Goal: Task Accomplishment & Management: Use online tool/utility

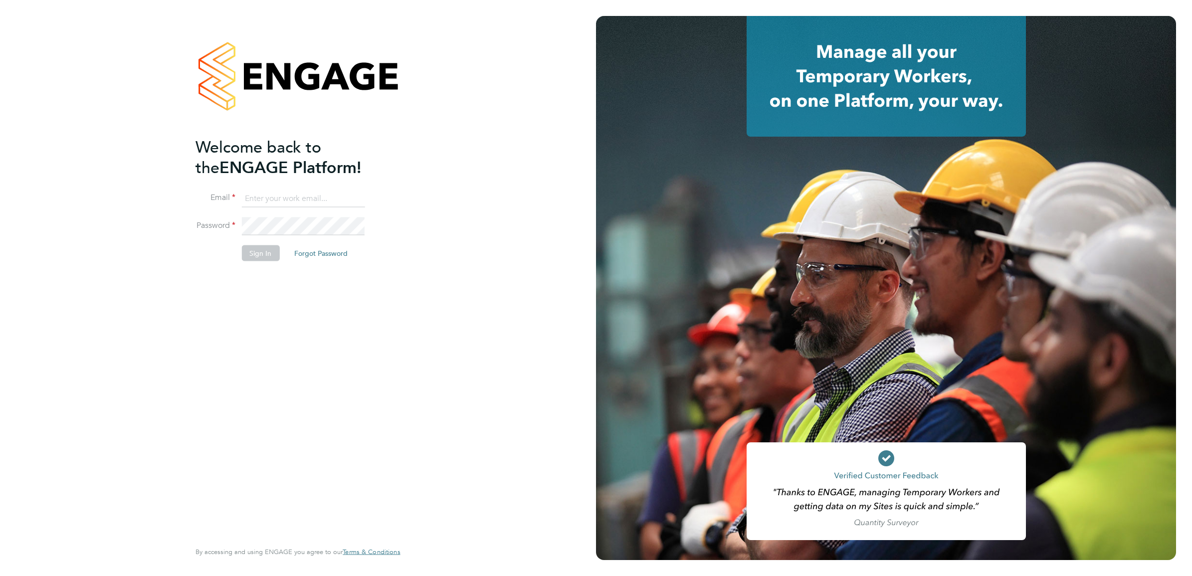
type input "nicola.kelly@konnectrecruit.co.uk"
click at [255, 258] on button "Sign In" at bounding box center [260, 253] width 38 height 16
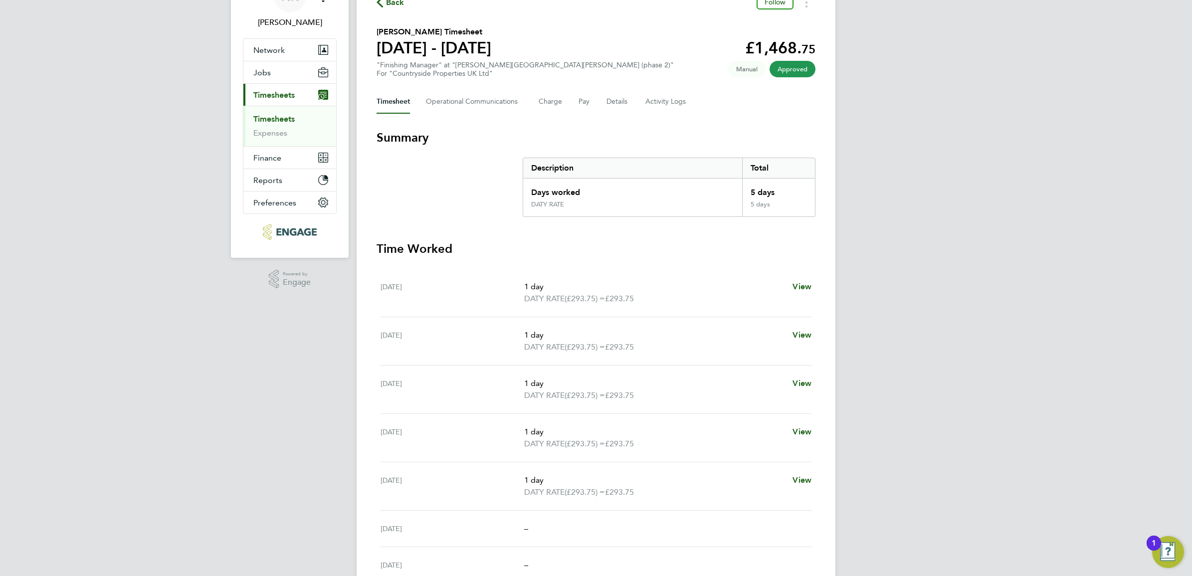
scroll to position [62, 0]
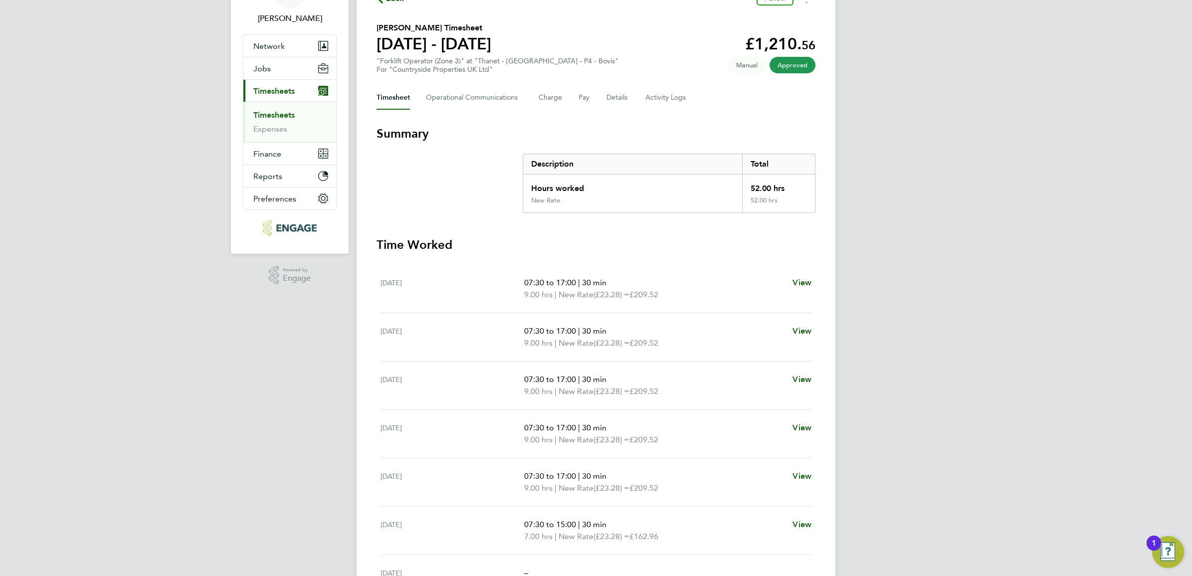
scroll to position [62, 0]
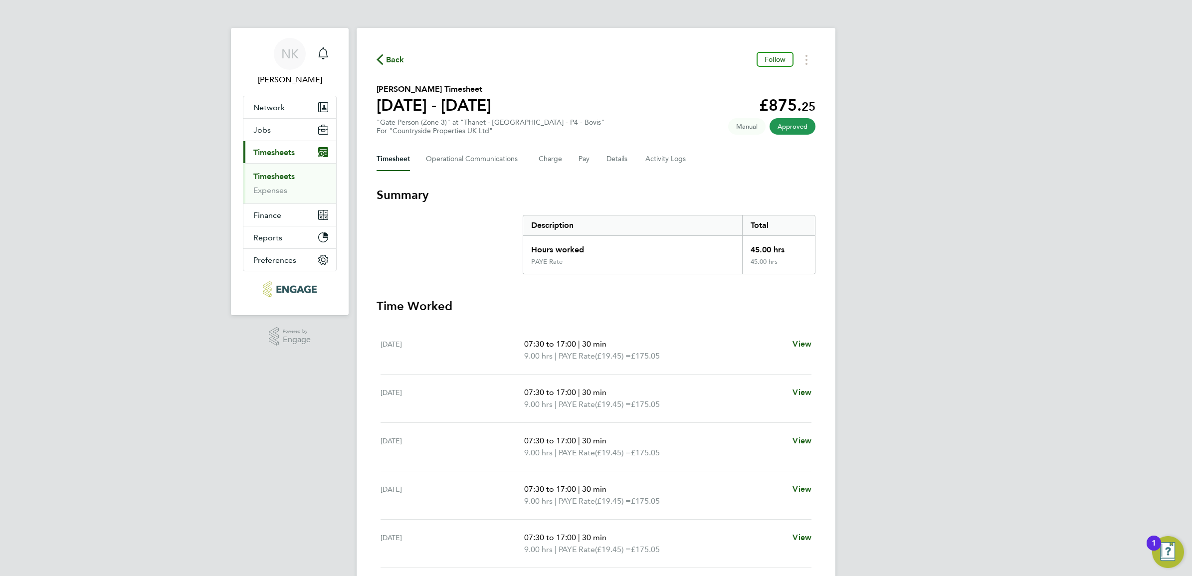
scroll to position [62, 0]
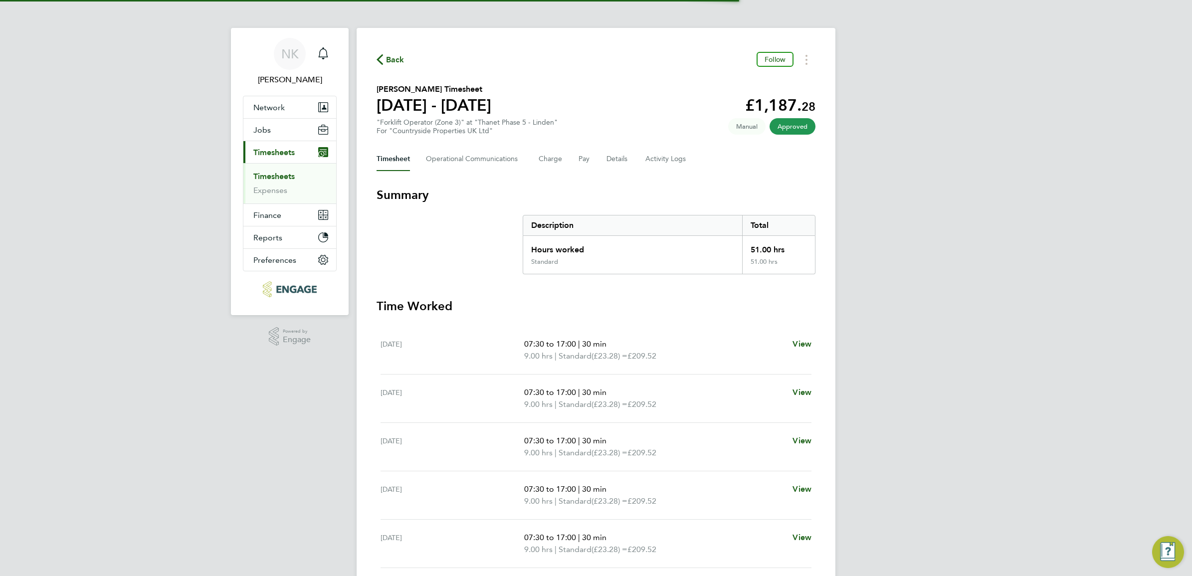
scroll to position [62, 0]
